Goal: Task Accomplishment & Management: Manage account settings

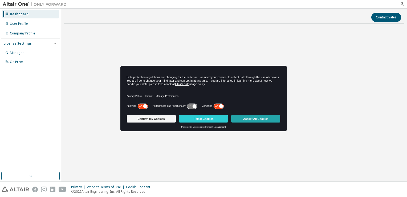
click at [253, 117] on button "Accept All Cookies" at bounding box center [255, 118] width 49 height 7
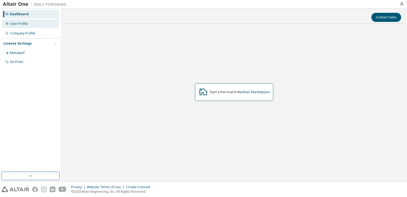
click at [28, 25] on div "User Profile" at bounding box center [30, 23] width 57 height 9
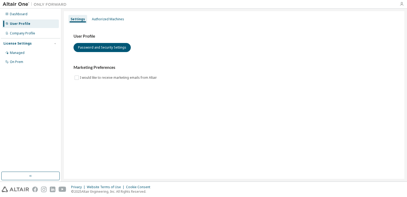
click at [403, 6] on icon "button" at bounding box center [402, 4] width 4 height 4
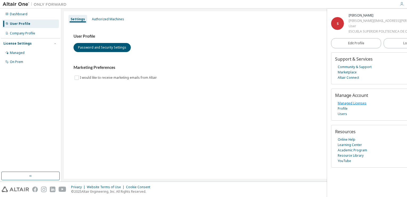
click at [350, 106] on link "Managed Licenses" at bounding box center [352, 102] width 29 height 5
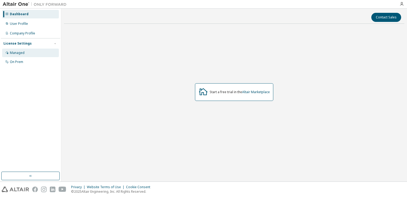
click at [14, 51] on div "Managed" at bounding box center [17, 53] width 15 height 4
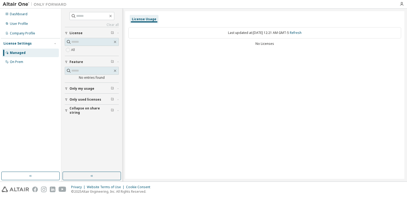
click at [79, 62] on span "Feature" at bounding box center [77, 62] width 14 height 4
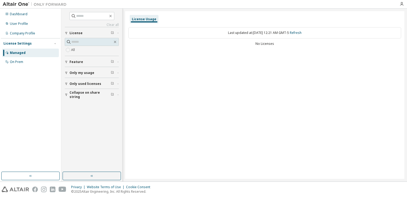
click at [79, 62] on span "Feature" at bounding box center [77, 62] width 14 height 4
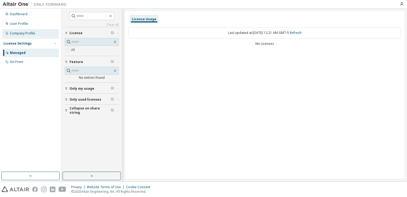
click at [19, 32] on div "Company Profile" at bounding box center [22, 33] width 25 height 4
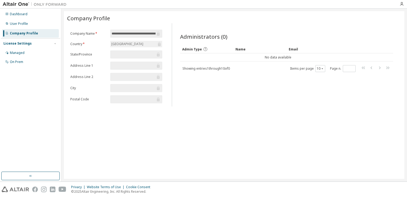
click at [152, 52] on input "text" at bounding box center [134, 54] width 44 height 5
click at [402, 3] on icon "button" at bounding box center [402, 4] width 4 height 4
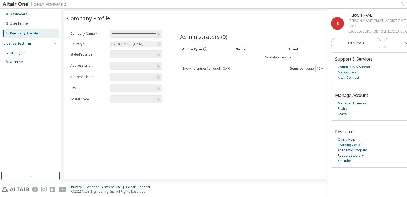
click at [353, 75] on link "Marketplace" at bounding box center [347, 72] width 19 height 5
